Goal: Communication & Community: Answer question/provide support

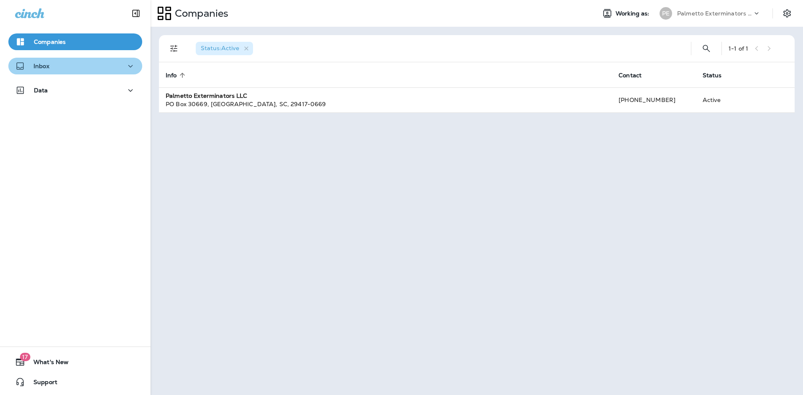
click at [102, 71] on div "Inbox" at bounding box center [75, 66] width 120 height 10
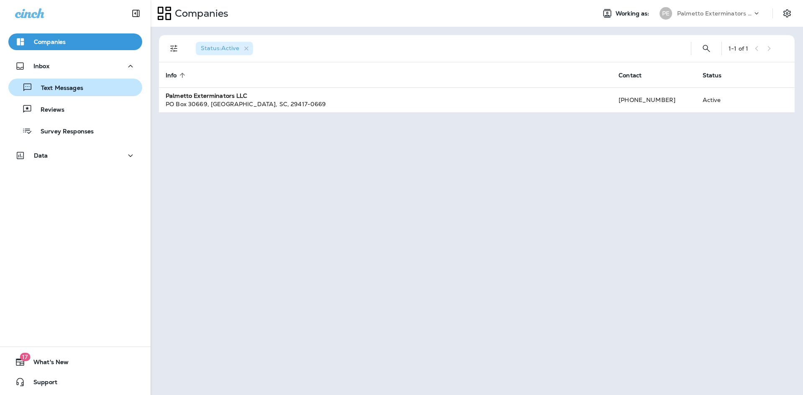
click at [100, 90] on div "Text Messages" at bounding box center [75, 87] width 127 height 13
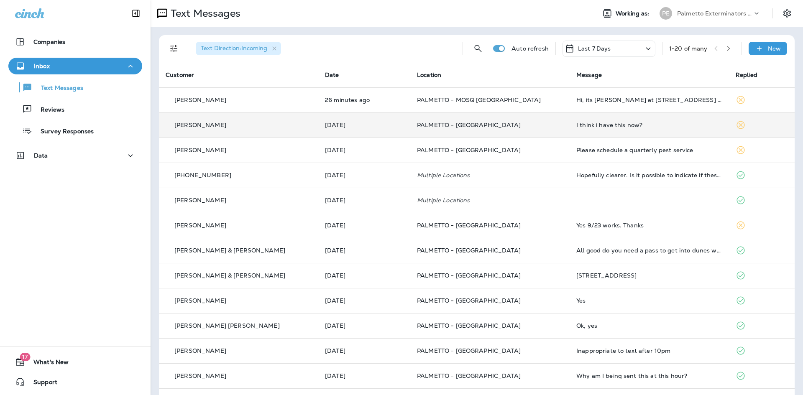
click at [599, 127] on div "I think i have this now?" at bounding box center [649, 125] width 146 height 7
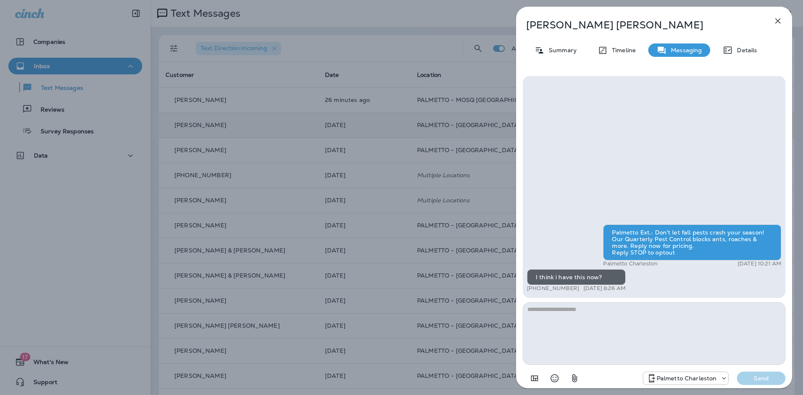
click at [779, 22] on icon "button" at bounding box center [778, 21] width 10 height 10
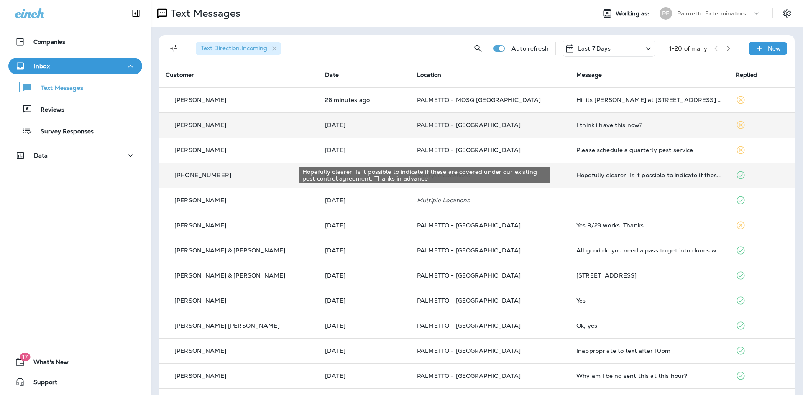
click at [595, 174] on div "Hopefully clearer. Is it possible to indicate if these are covered under our ex…" at bounding box center [649, 175] width 146 height 7
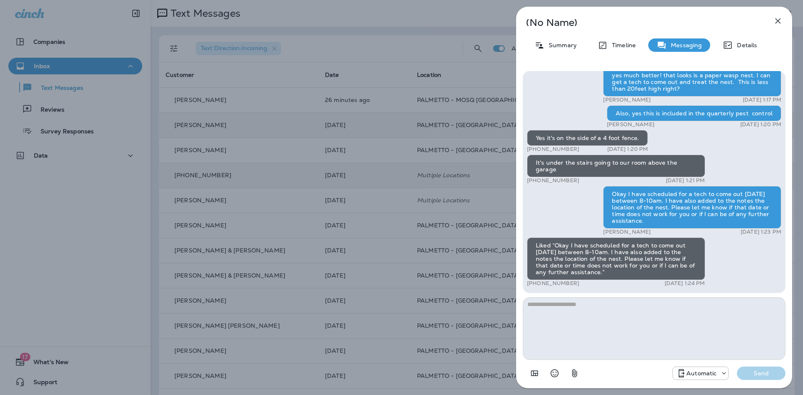
click at [774, 20] on icon "button" at bounding box center [778, 21] width 10 height 10
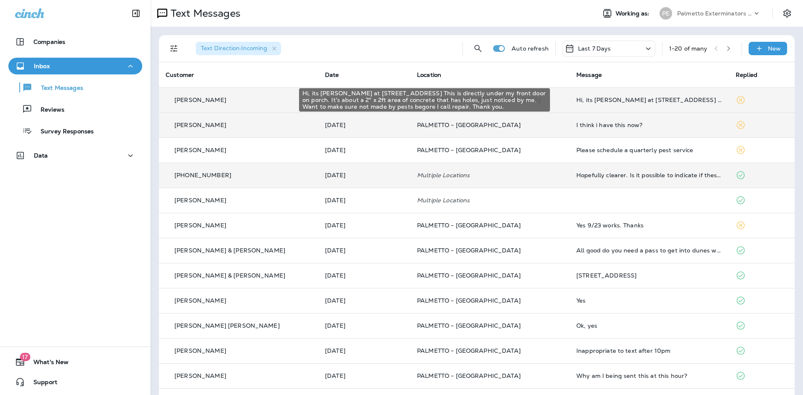
click at [643, 97] on div "Hi, its [PERSON_NAME] at [STREET_ADDRESS] This is directly under my front door …" at bounding box center [649, 100] width 146 height 7
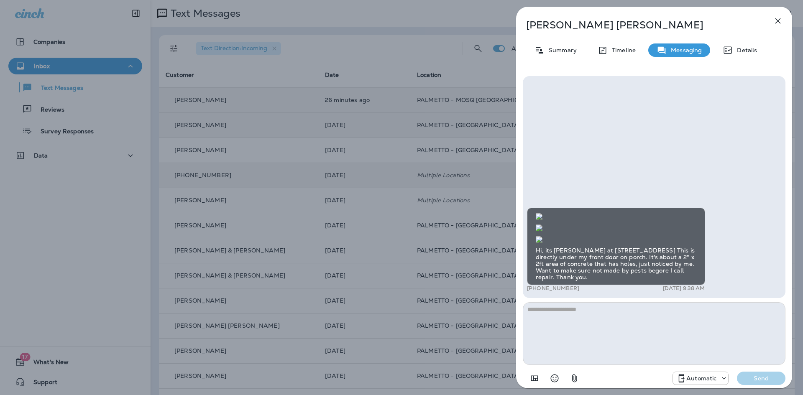
click at [542, 236] on img at bounding box center [539, 239] width 7 height 7
click at [781, 20] on icon "button" at bounding box center [778, 21] width 10 height 10
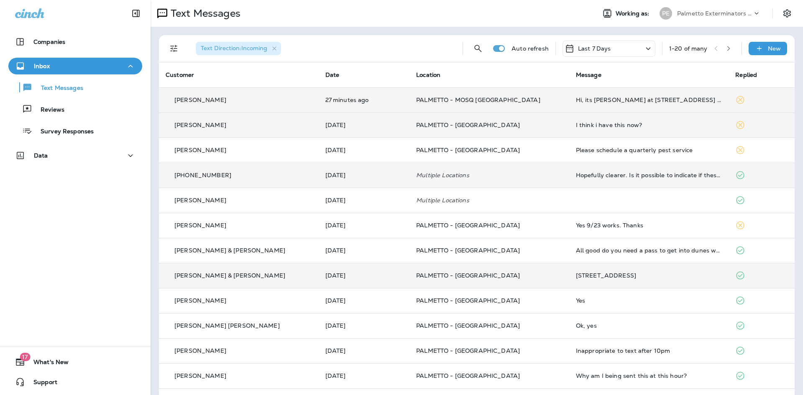
click at [577, 276] on div "[STREET_ADDRESS]" at bounding box center [649, 275] width 146 height 7
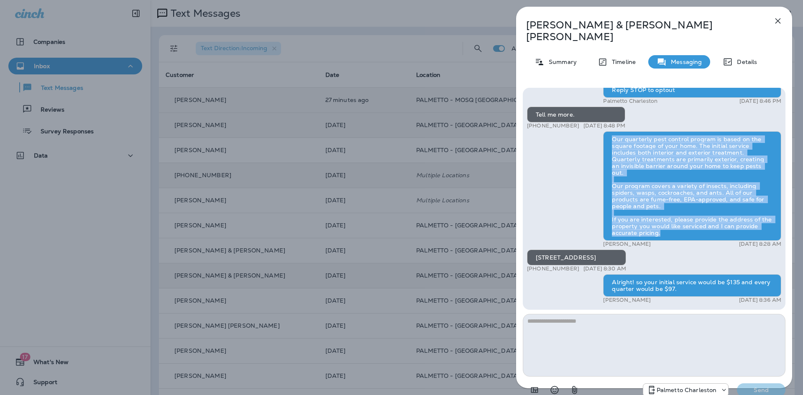
drag, startPoint x: 665, startPoint y: 221, endPoint x: 609, endPoint y: 133, distance: 104.4
click at [609, 133] on div "Our quarterly pest control program is based on the square footage of your home.…" at bounding box center [692, 186] width 178 height 110
copy div "Our quarterly pest control program is based on the square footage of your home.…"
click at [774, 19] on icon "button" at bounding box center [778, 21] width 10 height 10
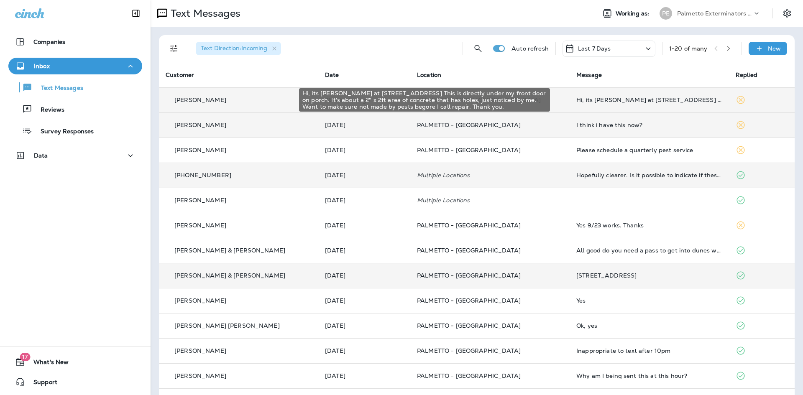
click at [576, 101] on div "Hi, its [PERSON_NAME] at [STREET_ADDRESS] This is directly under my front door …" at bounding box center [649, 100] width 146 height 7
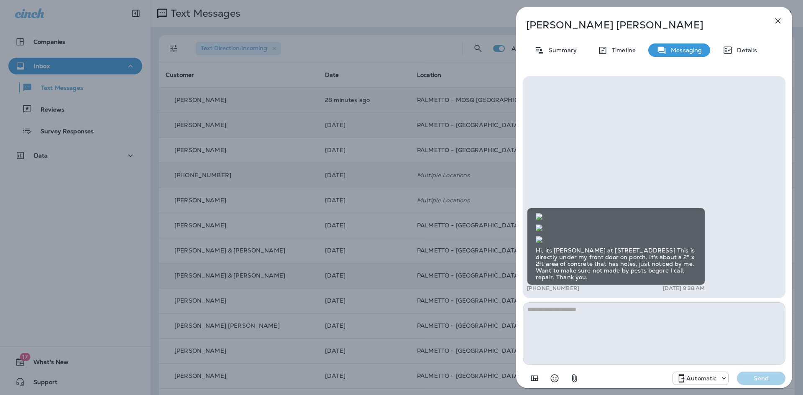
click at [778, 16] on icon "button" at bounding box center [778, 21] width 10 height 10
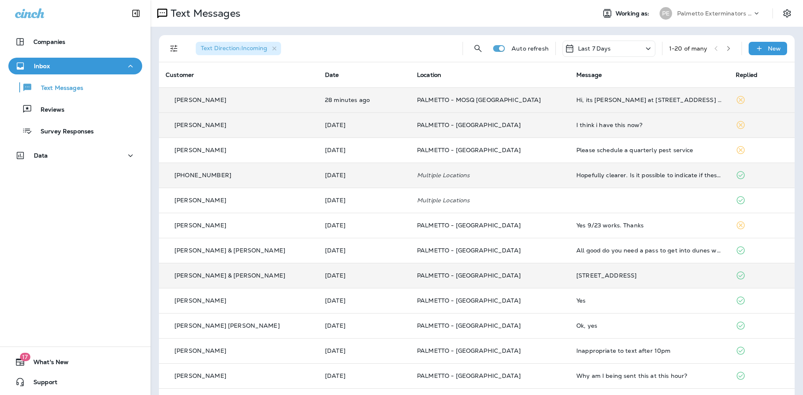
click at [585, 125] on div "I think i have this now?" at bounding box center [649, 125] width 146 height 7
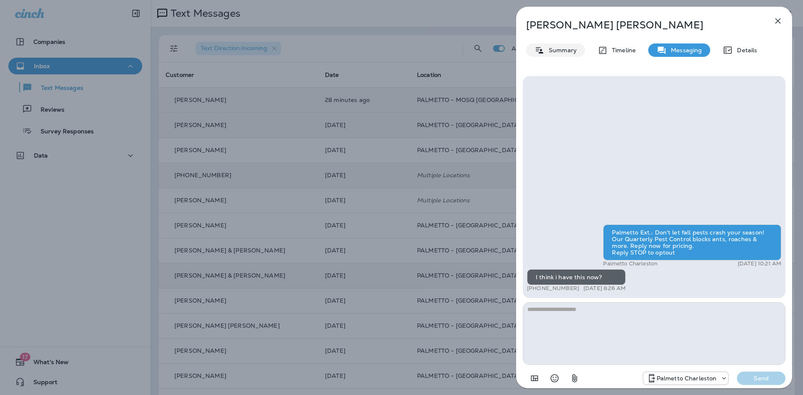
click at [567, 51] on p "Summary" at bounding box center [560, 50] width 32 height 7
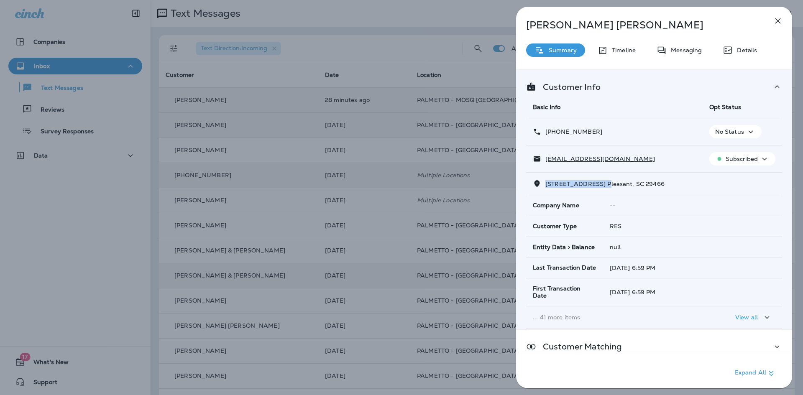
drag, startPoint x: 602, startPoint y: 185, endPoint x: 549, endPoint y: 184, distance: 53.5
click at [546, 187] on span "[STREET_ADDRESS] Pleasant, SC 29466" at bounding box center [604, 184] width 119 height 8
copy span "[STREET_ADDRESS]"
click at [776, 21] on icon "button" at bounding box center [778, 21] width 10 height 10
